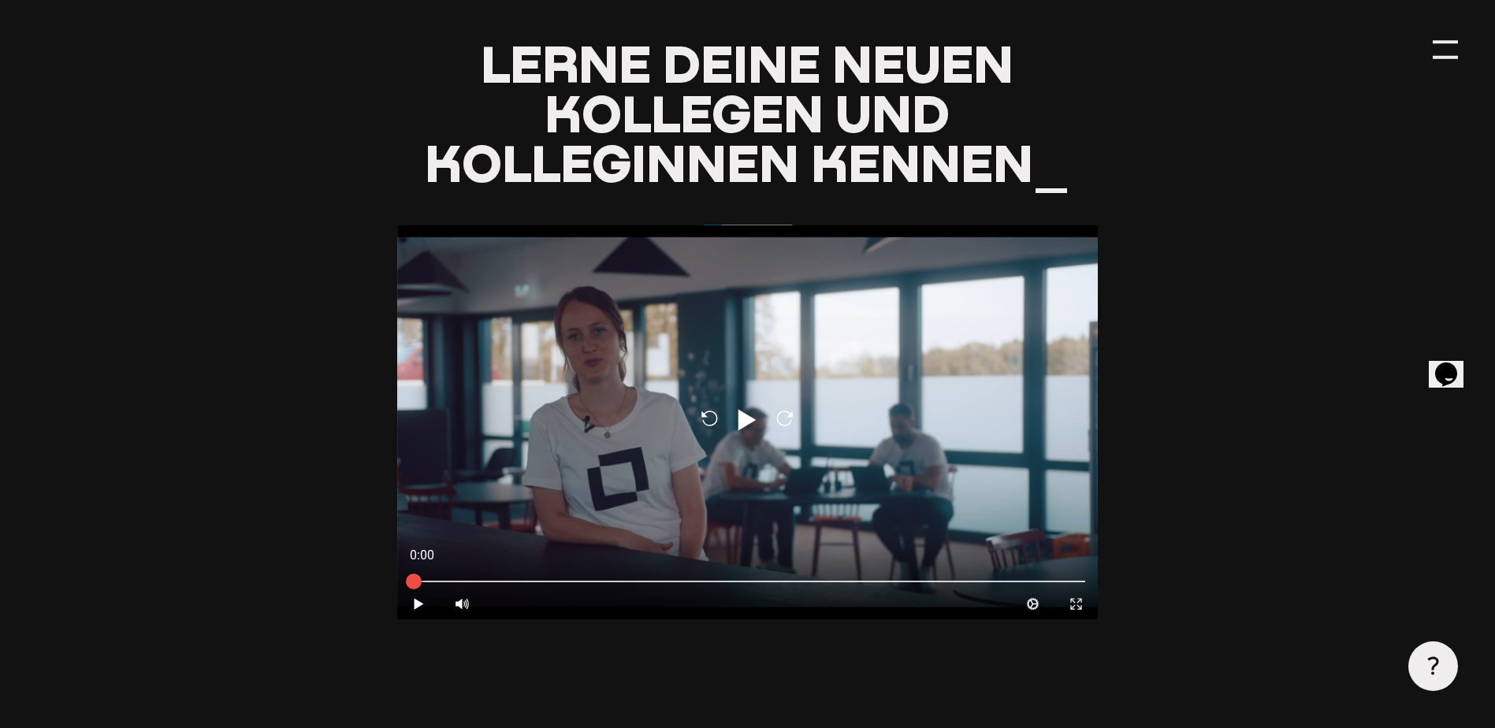
scroll to position [1497, 0]
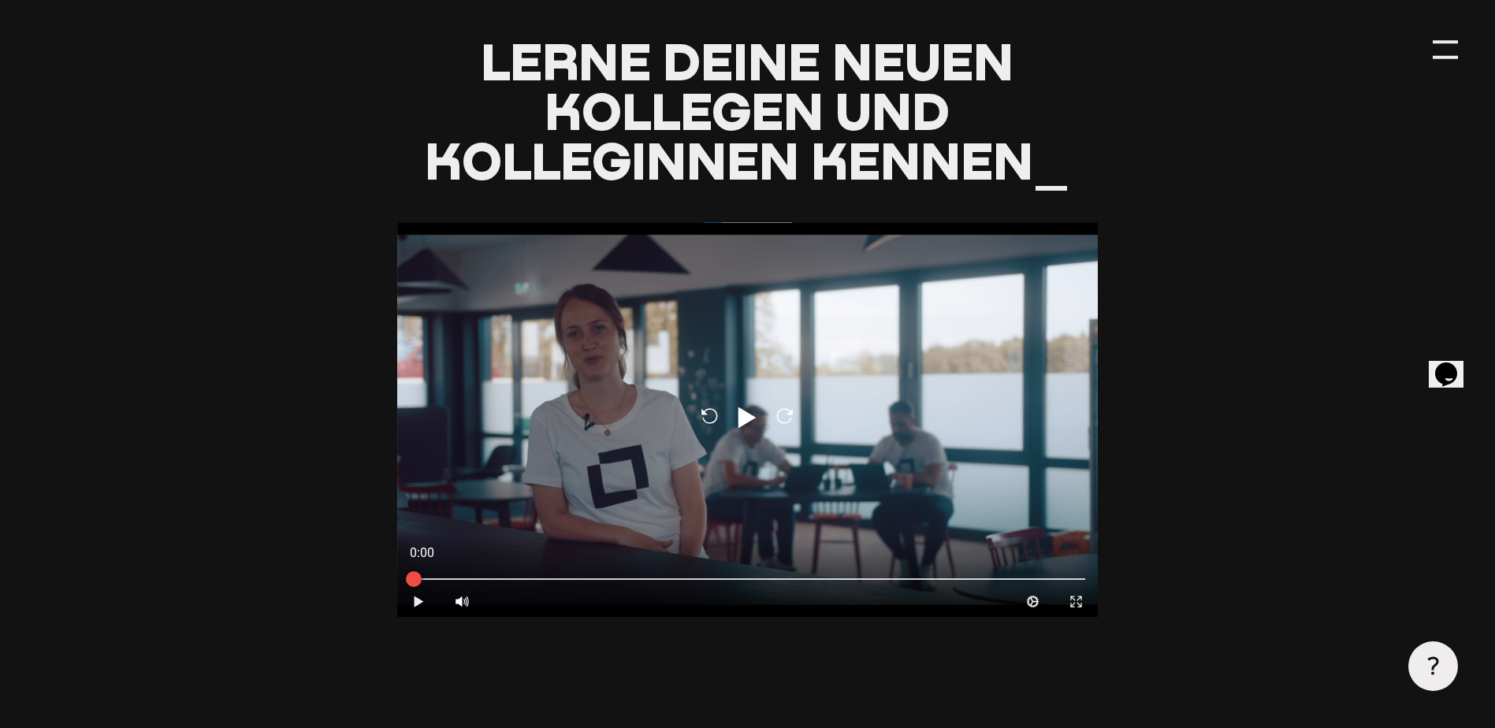
click at [416, 603] on icon at bounding box center [418, 601] width 9 height 11
drag, startPoint x: 461, startPoint y: 542, endPoint x: 462, endPoint y: 556, distance: 13.4
type input "0.5"
click at [462, 556] on input "range" at bounding box center [463, 550] width 24 height 79
click at [418, 609] on icon "Pause" at bounding box center [418, 601] width 15 height 15
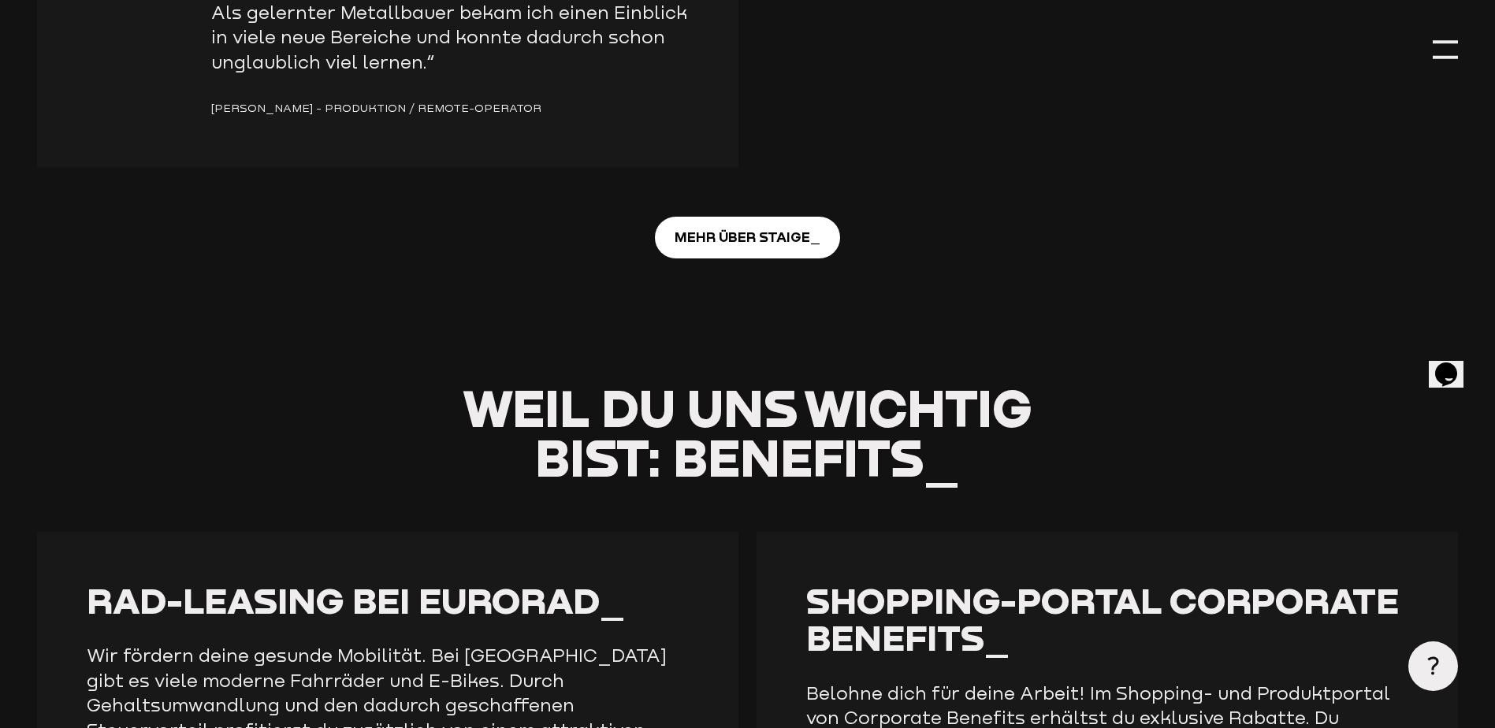
scroll to position [2995, 0]
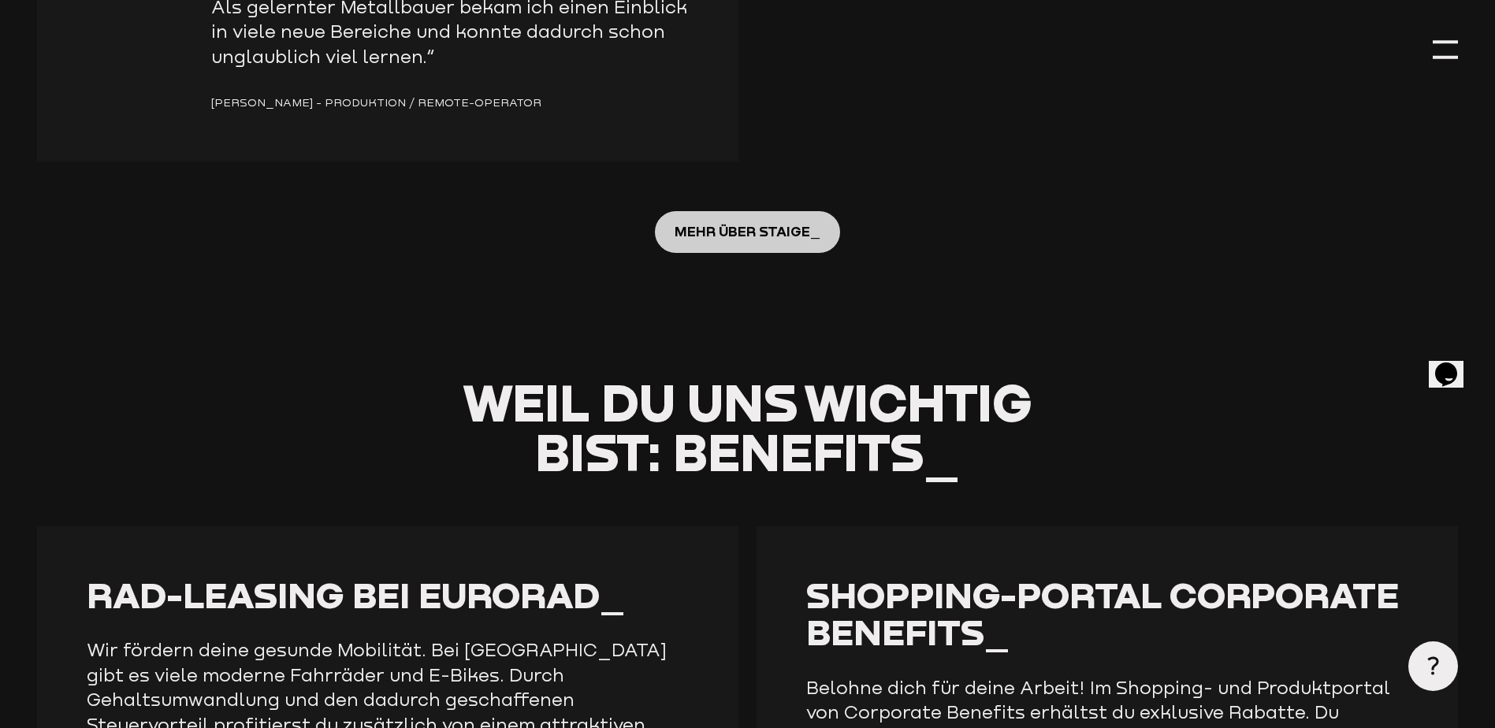
click at [749, 221] on span "MEHR ÜBER STAIGE_" at bounding box center [748, 232] width 146 height 22
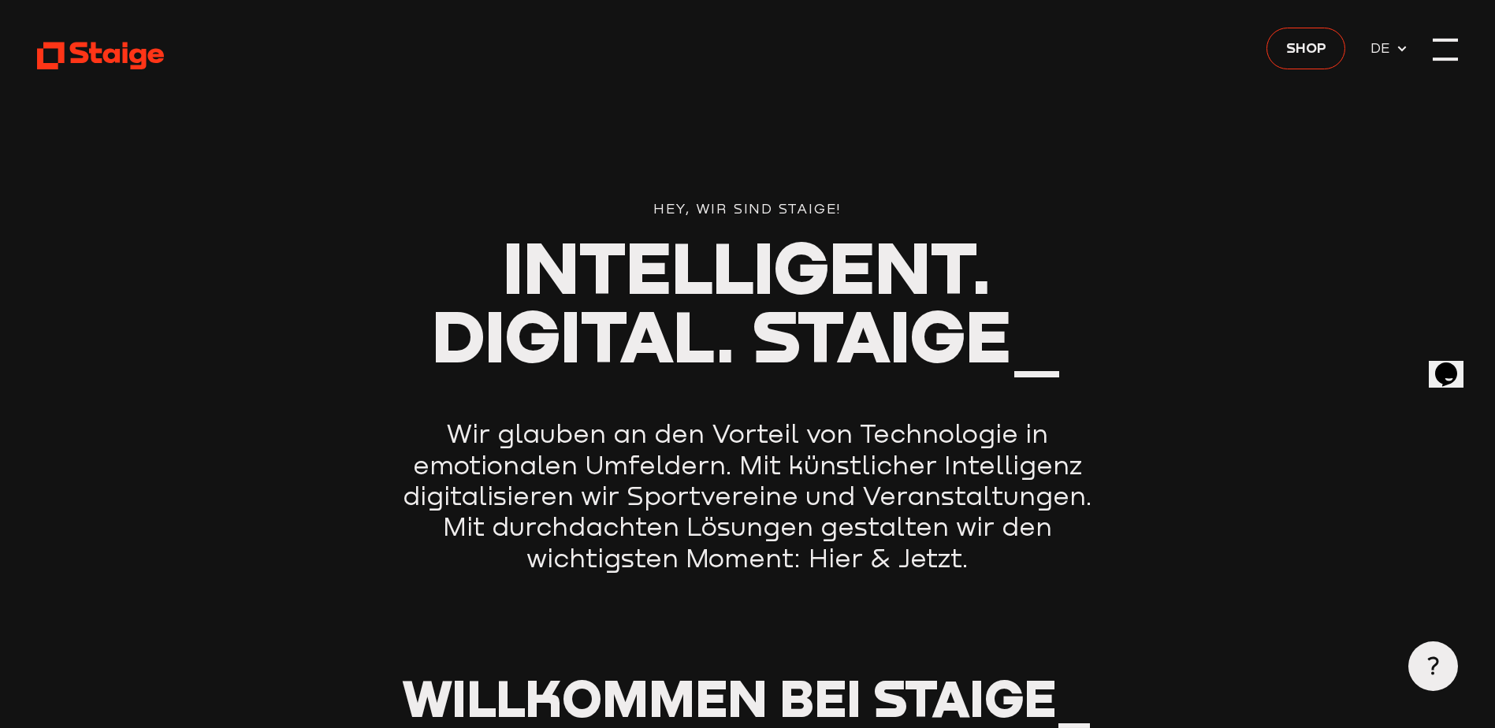
click at [1449, 46] on div at bounding box center [1445, 49] width 24 height 24
